Goal: Task Accomplishment & Management: Manage account settings

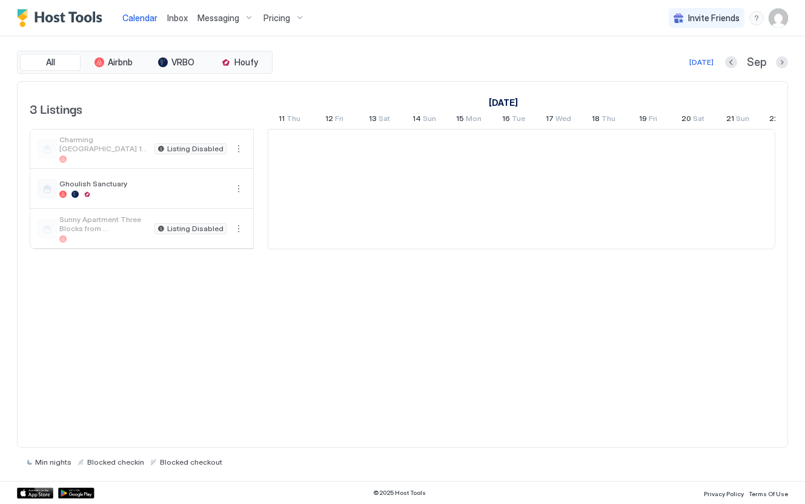
scroll to position [0, 673]
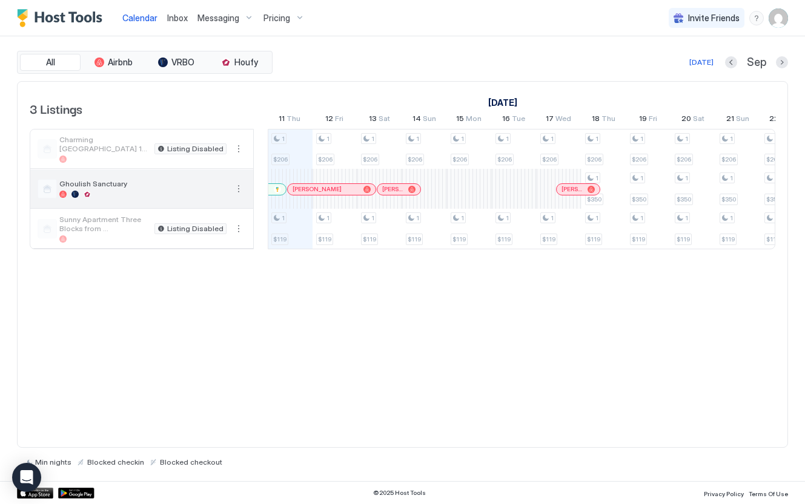
click at [88, 196] on div at bounding box center [87, 194] width 7 height 7
click at [183, 191] on div at bounding box center [142, 194] width 167 height 7
click at [242, 187] on button "More options" at bounding box center [238, 189] width 15 height 15
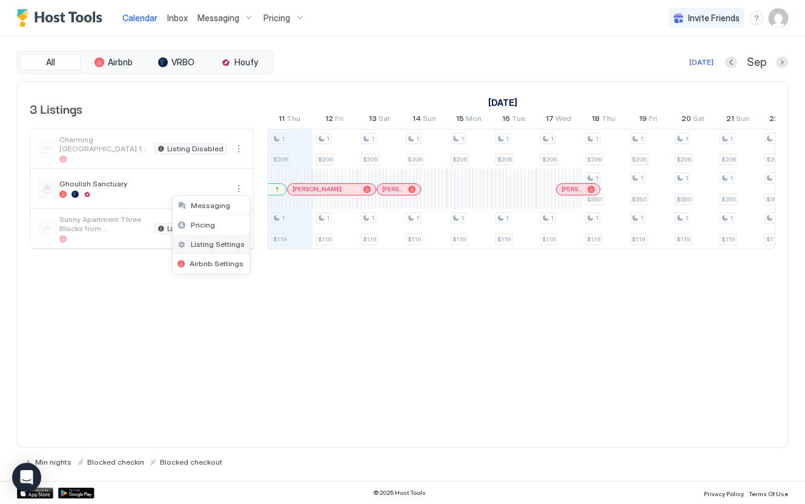
click at [231, 243] on span "Listing Settings" at bounding box center [218, 244] width 54 height 9
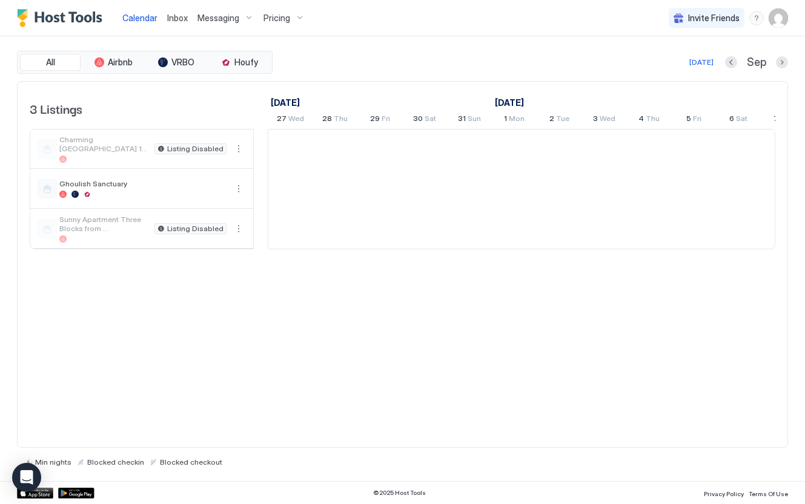
scroll to position [0, 673]
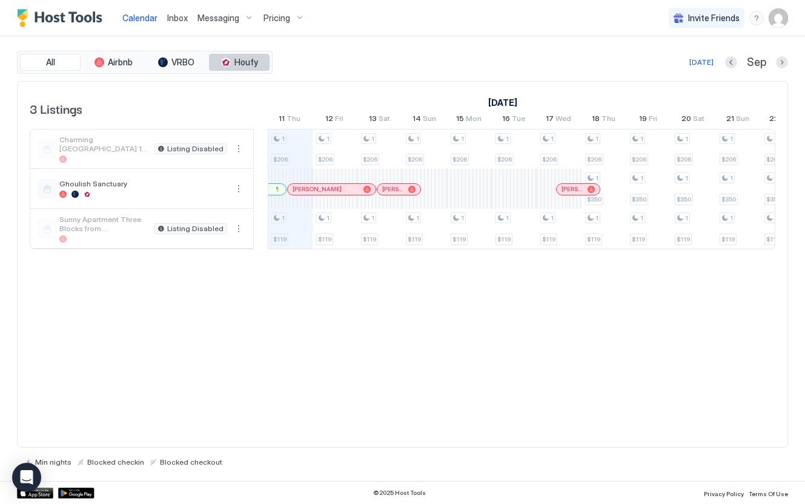
click at [236, 62] on span "Houfy" at bounding box center [246, 62] width 24 height 11
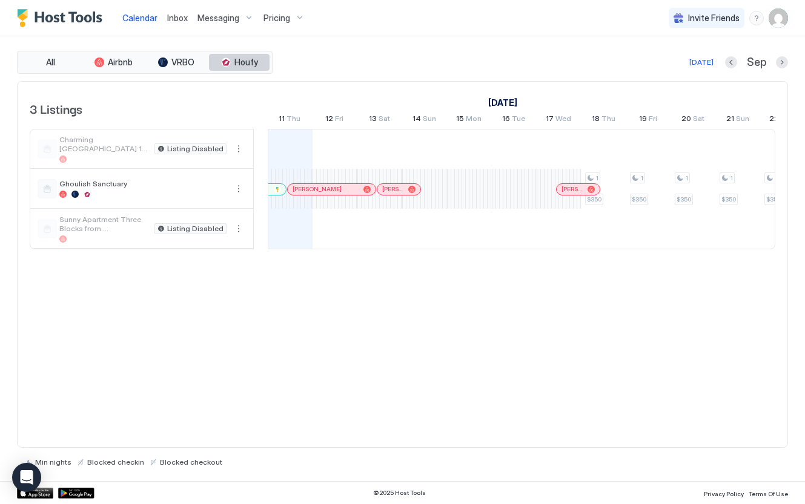
click at [253, 62] on span "Houfy" at bounding box center [246, 62] width 24 height 11
click at [250, 65] on span "Houfy" at bounding box center [246, 62] width 24 height 11
click at [113, 62] on span "Airbnb" at bounding box center [120, 62] width 25 height 11
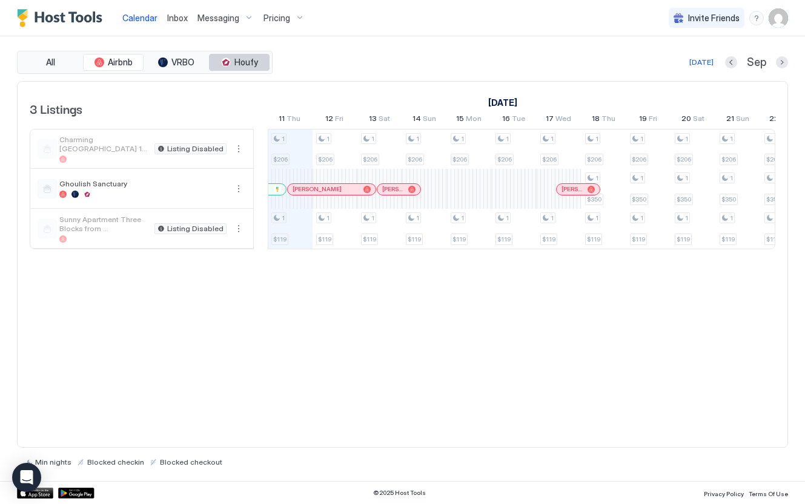
click at [230, 62] on div "tab-group" at bounding box center [226, 63] width 10 height 10
